Goal: Answer question/provide support

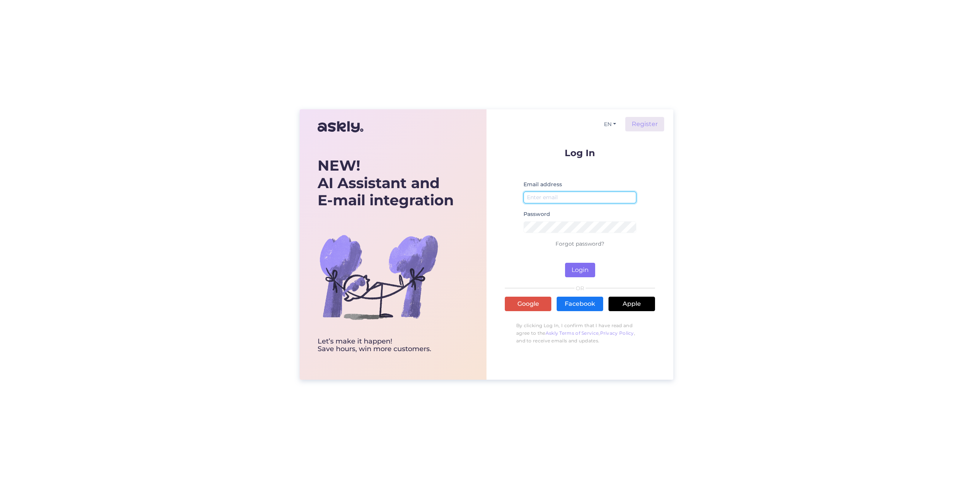
type input "[EMAIL_ADDRESS][DOMAIN_NAME]"
click at [575, 274] on button "Login" at bounding box center [580, 270] width 30 height 14
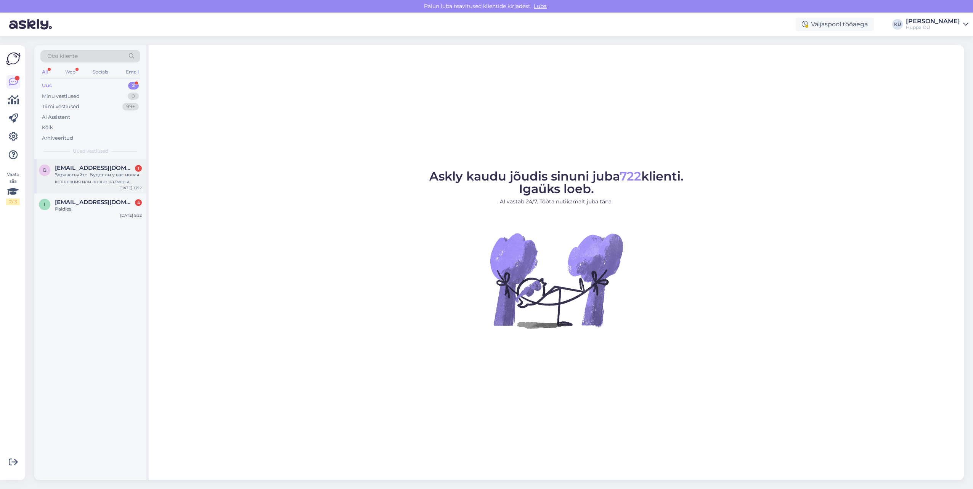
drag, startPoint x: 91, startPoint y: 194, endPoint x: 93, endPoint y: 184, distance: 10.0
click at [91, 194] on div "i [EMAIL_ADDRESS][DOMAIN_NAME] 4 Paldies! [DATE] 9:52" at bounding box center [90, 207] width 112 height 27
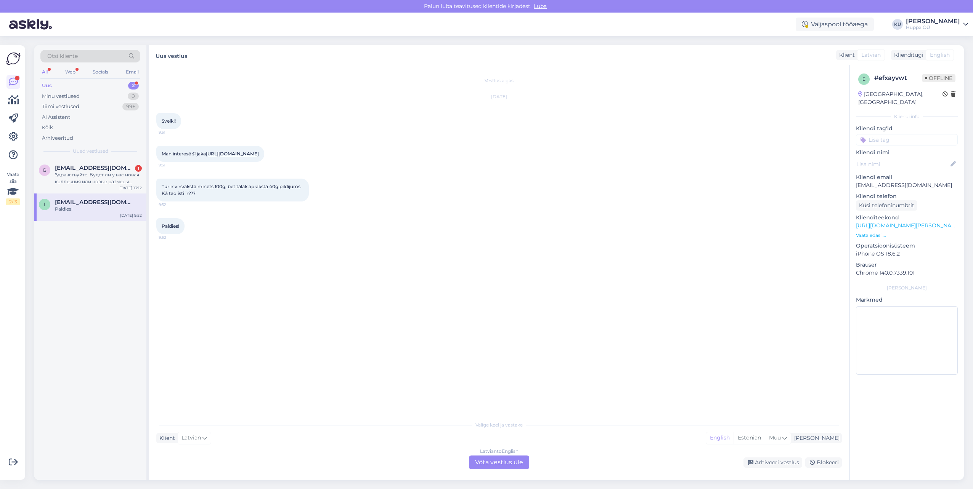
click at [508, 460] on div "Latvian to English Võta vestlus üle" at bounding box center [499, 463] width 60 height 14
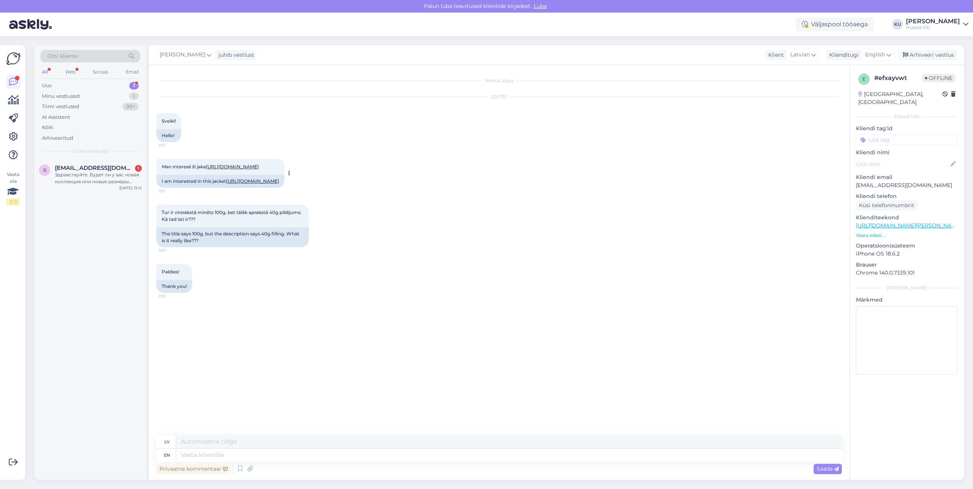
click at [199, 188] on div "I am interested in this jacket [URL][DOMAIN_NAME]" at bounding box center [220, 181] width 128 height 13
click at [226, 184] on link "[URL][DOMAIN_NAME]" at bounding box center [252, 181] width 53 height 6
click at [237, 438] on textarea at bounding box center [509, 442] width 666 height 13
click at [237, 457] on textarea at bounding box center [509, 455] width 666 height 13
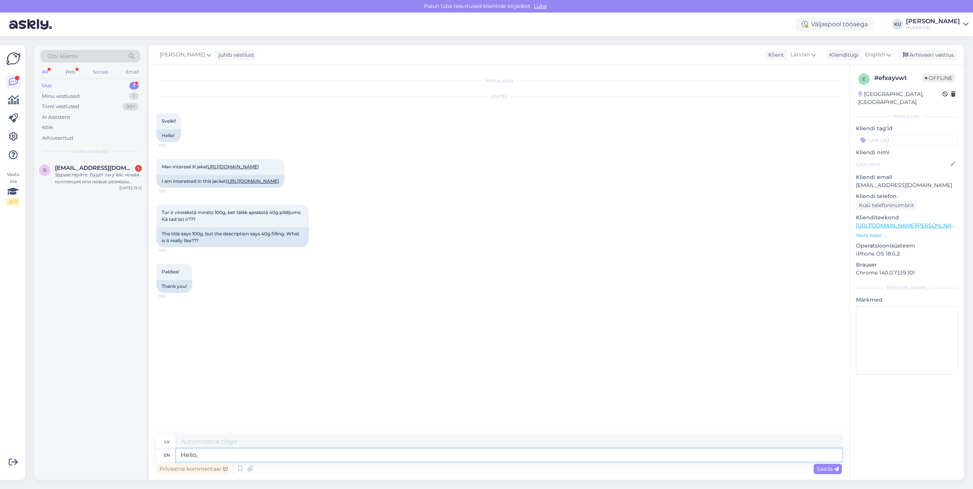
type textarea "Hello,"
type textarea "Sveiki,"
type textarea "Hello, Thank y"
type textarea "Sveiki, paldies"
type textarea "Hello, Thank you for t"
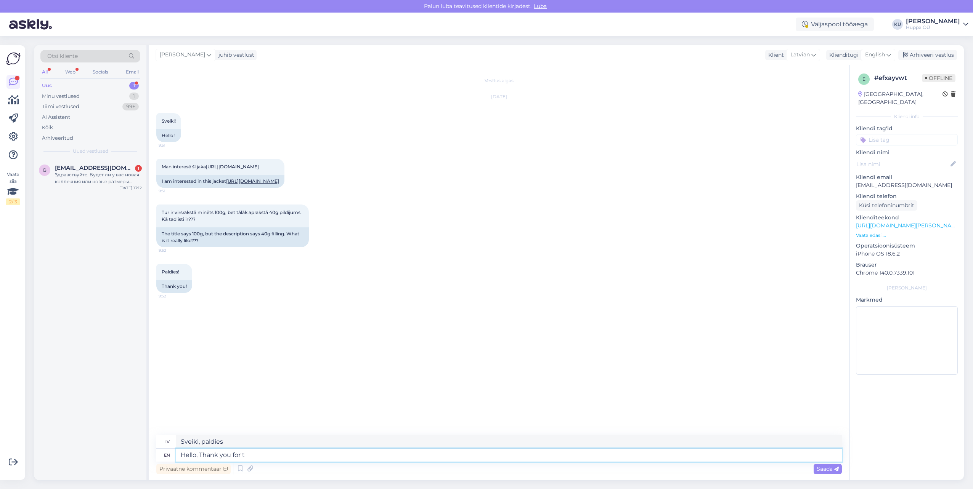
type textarea "Sveiki, paldies par"
type textarea "Hello, Thank you for"
type textarea "Sveiki, paldies par t"
type textarea "Hello, Thank you for n"
type textarea "Sveiki, paldies par"
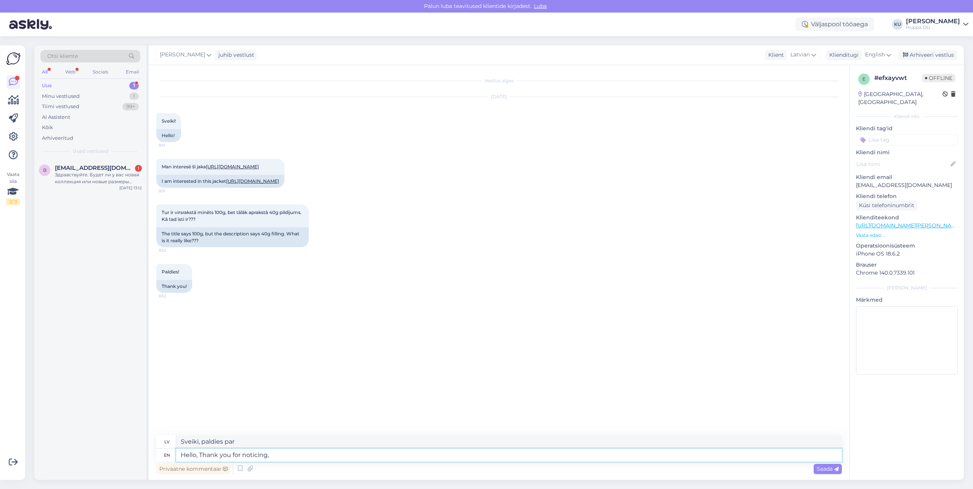
type textarea "Hello, Thank you for noticing, t"
type textarea "Sveiki, paldies par uzmanību,"
type textarea "Hello, Thank you for noticing, this"
type textarea "Sveiki, paldies, ka pamanījāt šo"
type textarea "Hello, Thank you for noticing, this is"
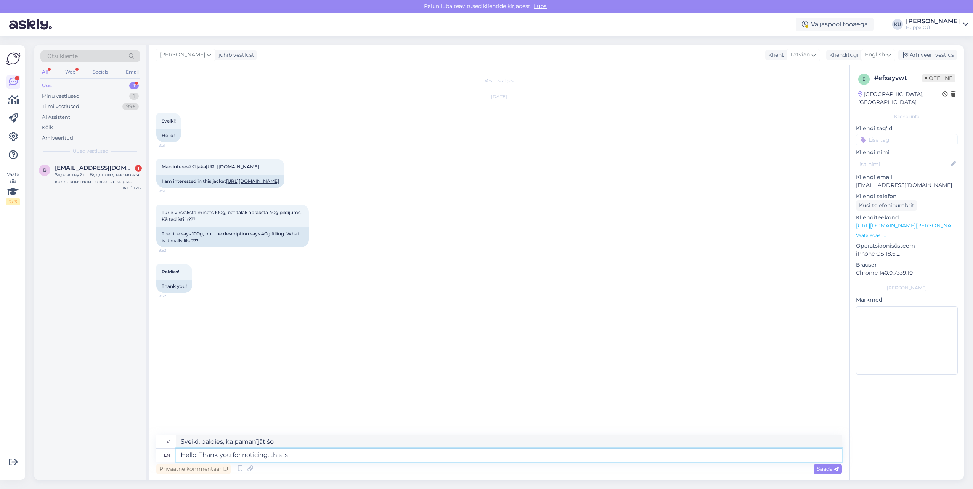
type textarea "Sveiki, paldies par uzmanību, tas ir"
type textarea "Hello, Thank you for noticing, this is 100g"
type textarea "Sveiki, paldies par uzmanību, tas ir 100g"
type textarea "Hello, Thank you for noticing, this is 100g jacket."
type textarea "Sveiki, paldies par uzmanību, šī ir 100 g jaka."
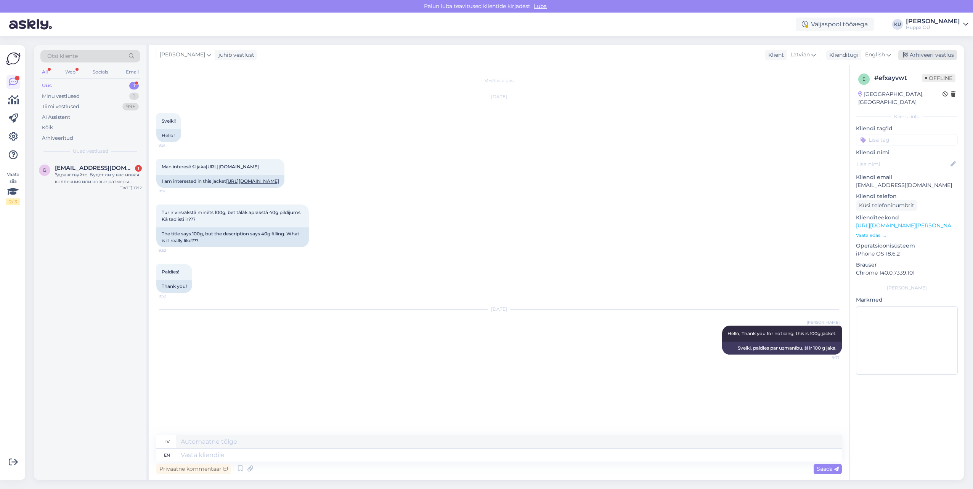
click at [926, 56] on div "Arhiveeri vestlus" at bounding box center [927, 55] width 59 height 10
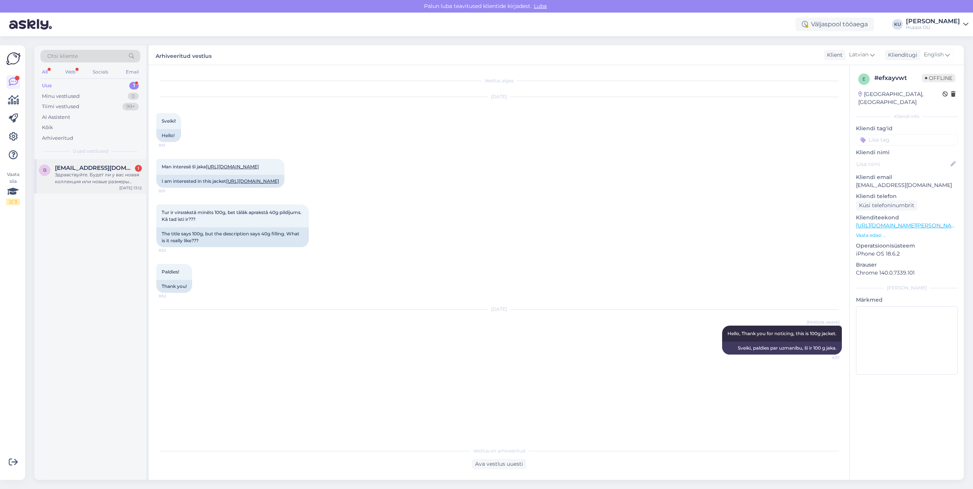
click at [75, 166] on span "[EMAIL_ADDRESS][DOMAIN_NAME]" at bounding box center [94, 168] width 79 height 7
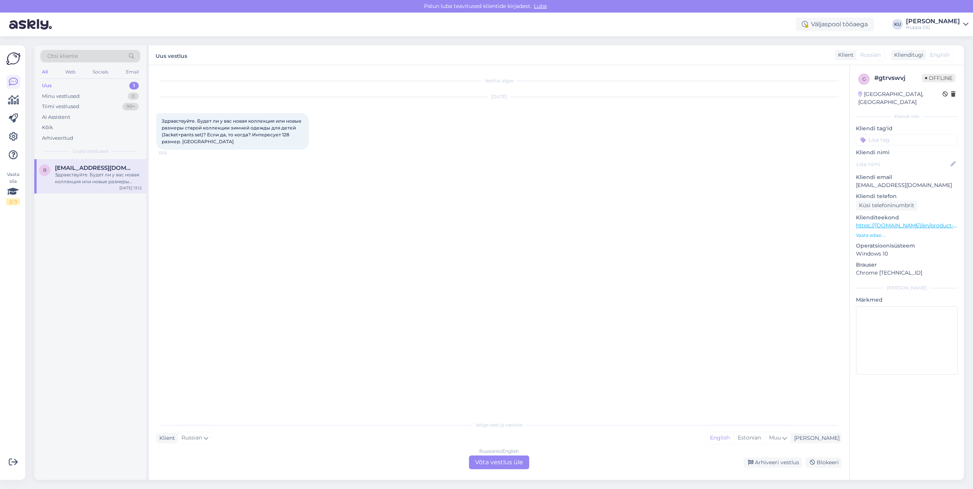
click at [496, 459] on div "Russian to English Võta vestlus üle" at bounding box center [499, 463] width 60 height 14
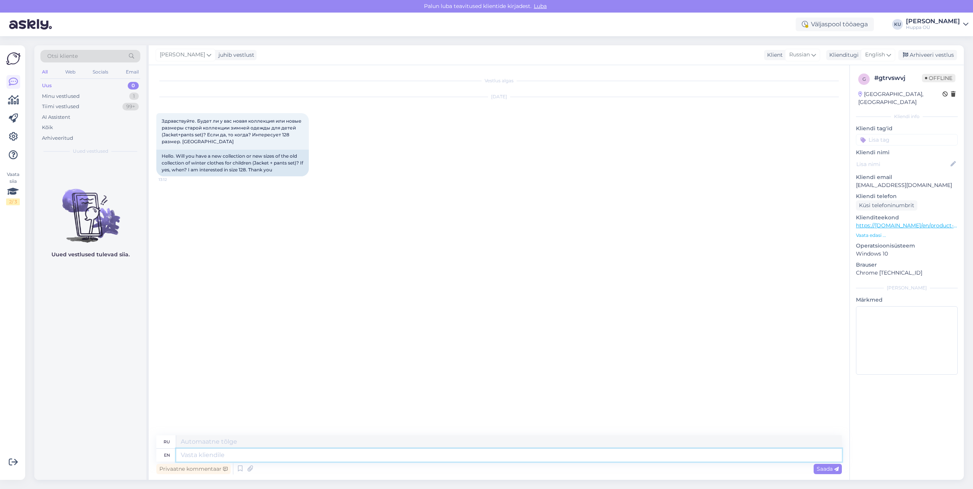
click at [207, 454] on textarea at bounding box center [509, 455] width 666 height 13
type textarea "Hello,"
type textarea "Привет,"
type textarea "Hello, New c"
type textarea "Привет, Новичок"
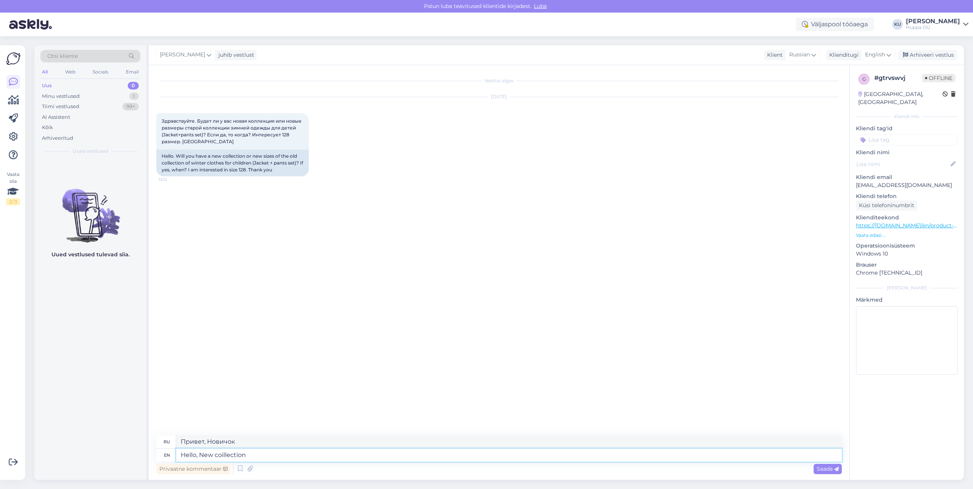
type textarea "Hello, New coillection"
type textarea "Привет, Новый выбор"
type textarea "Hello, [PERSON_NAME]"
type textarea "Привет, Новичок"
type textarea "Hello,"
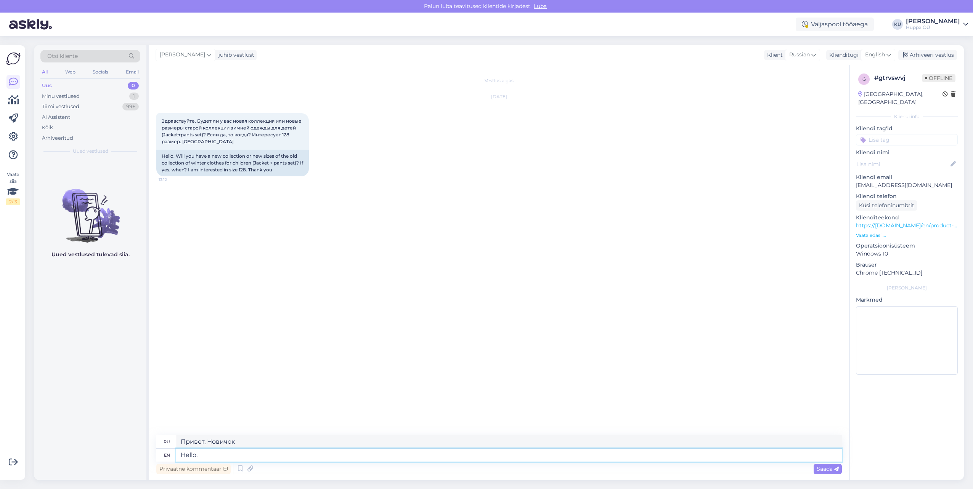
type textarea "Привет,"
type textarea "Hello, We wi"
type textarea "Привет, мы"
type textarea "Hello, We will"
type textarea "Здравствуйте, мы будем"
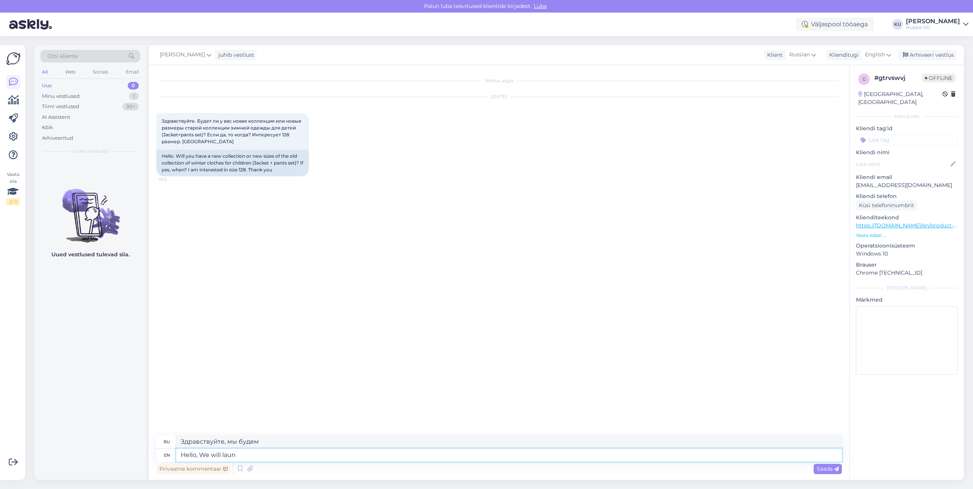
type textarea "Hello, We will launc"
type textarea "Здравствуйте, мы запустим"
type textarea "Hello, We will launch new"
type textarea "Здравствуйте, мы запустим новый"
type textarea "Hello, We will launch new winter"
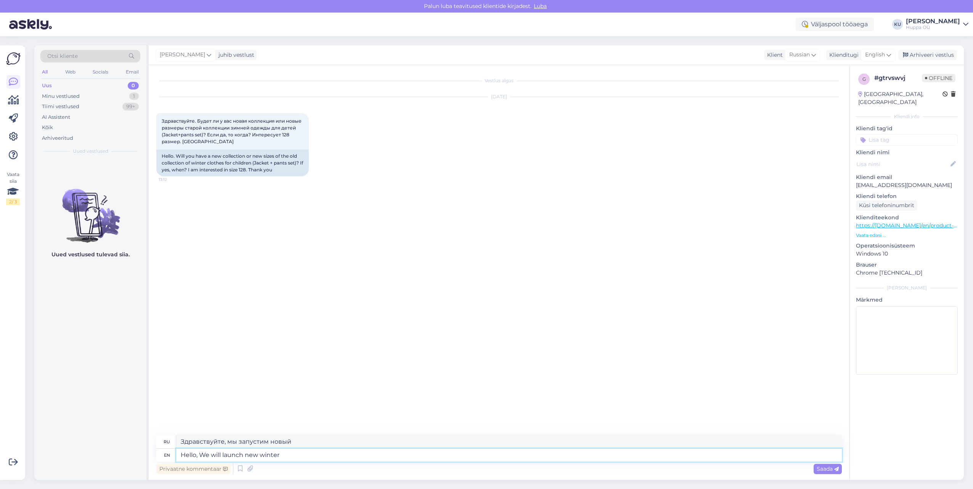
type textarea "Здравствуйте, мы запустим новую зимнюю"
type textarea "Hello, We will launch new winter collection i"
type textarea "Здравствуйте! Мы запускаем новую зимнюю коллекцию."
type textarea "Hello, We will launch new winter collection in"
type textarea "Здравствуйте! Мы запустим новую зимнюю коллекцию в"
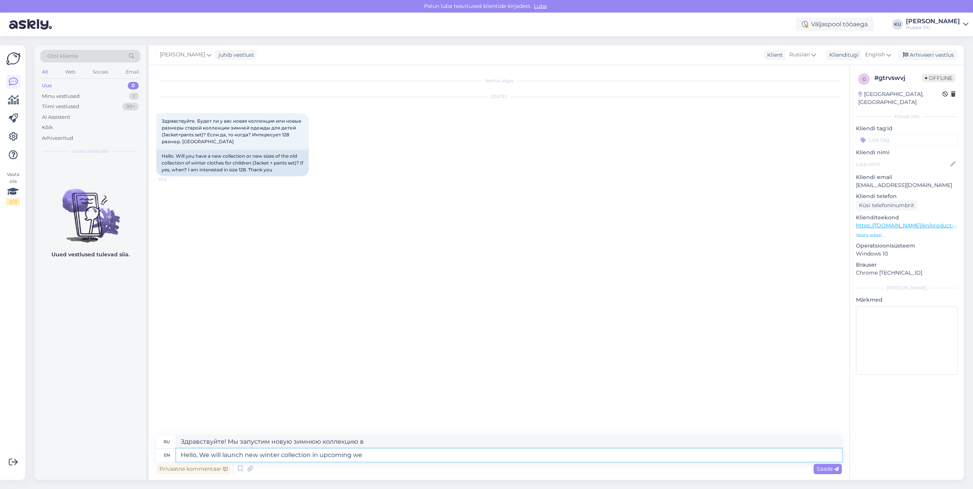
type textarea "Hello, We will launch new winter collection in upcoming wer"
type textarea "Здравствуйте! Мы запустим новую зимнюю коллекцию в ближайшее время."
type textarea "Hello, We will launch new winter collection in upcoming weeks!"
type textarea "Здравствуйте! В ближайшие недели мы запустим новую зимнюю коллекцию!"
click at [201, 457] on textarea "Hello, We will launch new winter collection in upcoming weeks!" at bounding box center [509, 455] width 666 height 13
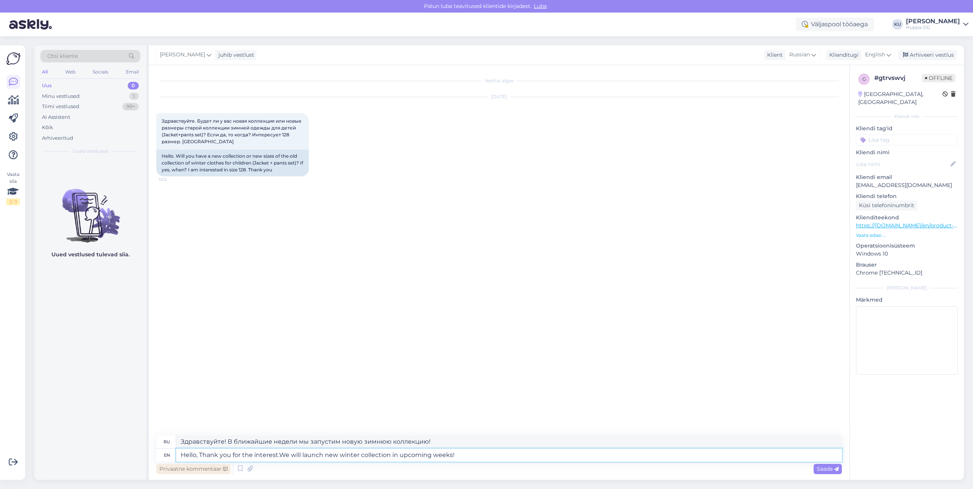
type textarea "Hello, Thank you for the interest. We will launch new winter collection in upco…"
type textarea "Здравствуйте! Спасибо за интерес. Мы запустим новую зимнюю коллекцию в ближайши…"
type textarea "Hello, Thank you for the interest. We will launch new winter collection in upco…"
click at [831, 467] on span "Saada" at bounding box center [828, 469] width 22 height 7
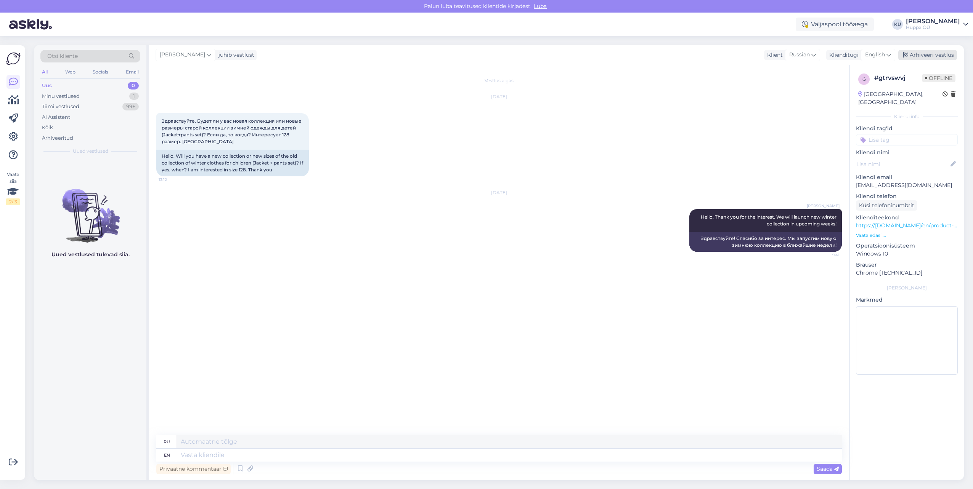
click at [941, 53] on div "Arhiveeri vestlus" at bounding box center [927, 55] width 59 height 10
